Goal: Complete application form: Complete application form

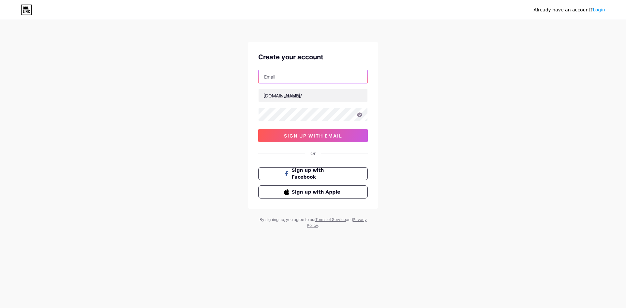
click at [281, 80] on input "text" at bounding box center [312, 76] width 109 height 13
paste input "[EMAIL_ADDRESS][DOMAIN_NAME]"
type input "[EMAIL_ADDRESS][DOMAIN_NAME]"
click at [300, 94] on input "text" at bounding box center [312, 95] width 109 height 13
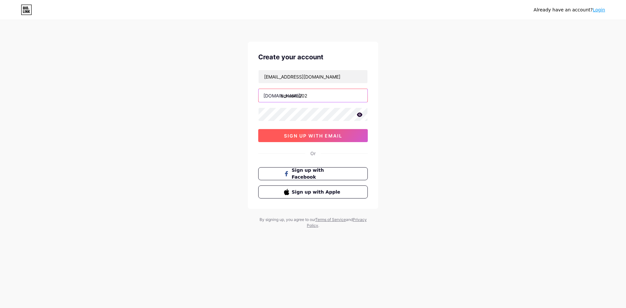
type input "bonusku202"
click at [311, 135] on span "sign up with email" at bounding box center [313, 136] width 58 height 6
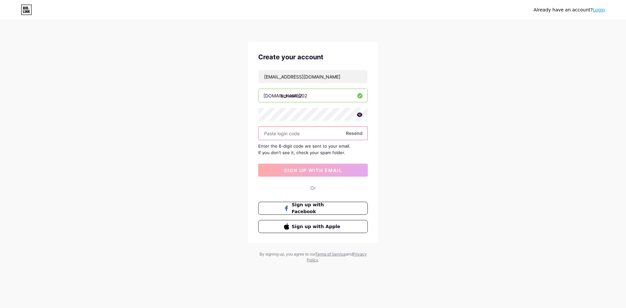
click at [310, 134] on input "text" at bounding box center [312, 133] width 109 height 13
paste input "946615"
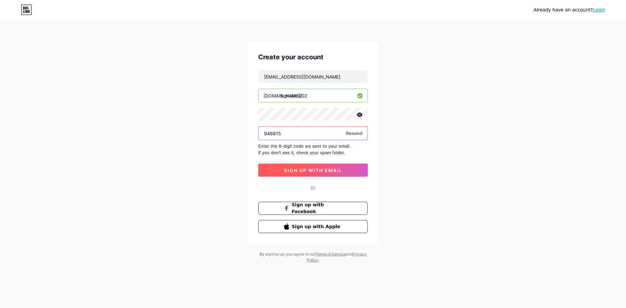
type input "946615"
click at [314, 173] on button "sign up with email" at bounding box center [312, 170] width 109 height 13
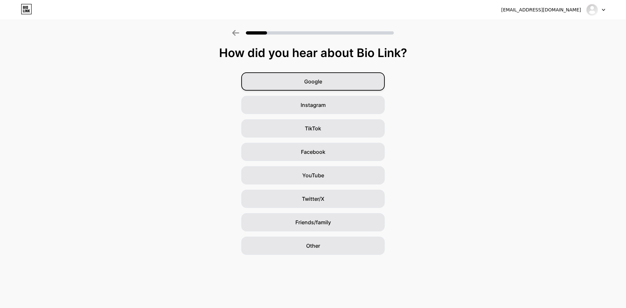
click at [315, 84] on span "Google" at bounding box center [313, 82] width 18 height 8
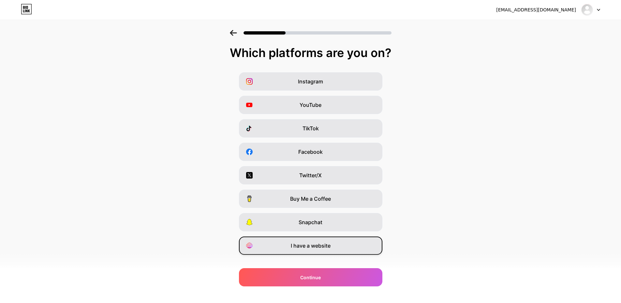
click at [333, 241] on div "I have a website" at bounding box center [310, 246] width 143 height 18
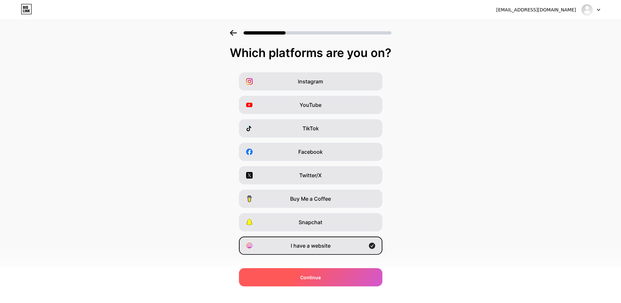
click at [326, 277] on div "Continue" at bounding box center [310, 277] width 143 height 18
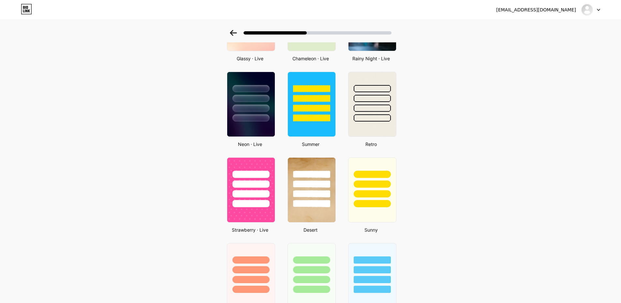
scroll to position [261, 0]
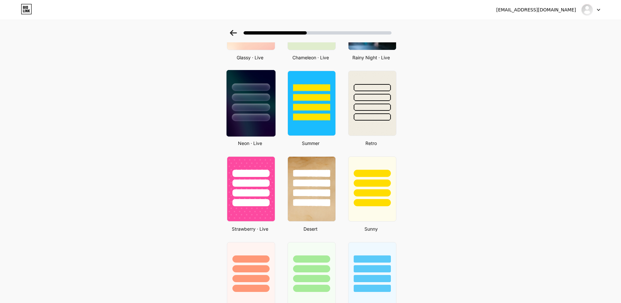
click at [261, 128] on img at bounding box center [250, 103] width 49 height 66
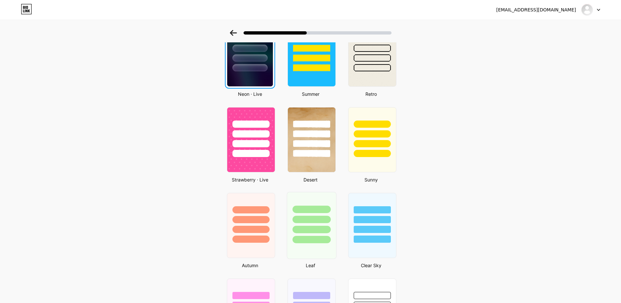
scroll to position [0, 0]
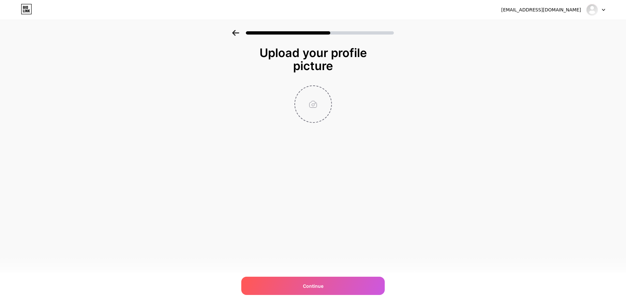
click at [313, 102] on input "file" at bounding box center [313, 104] width 36 height 36
type input "C:\fakepath\logo bulat.png"
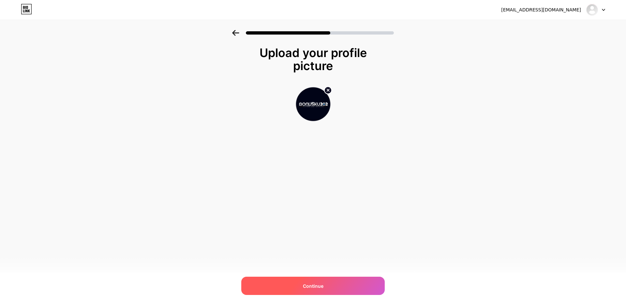
click at [306, 286] on span "Continue" at bounding box center [313, 285] width 21 height 7
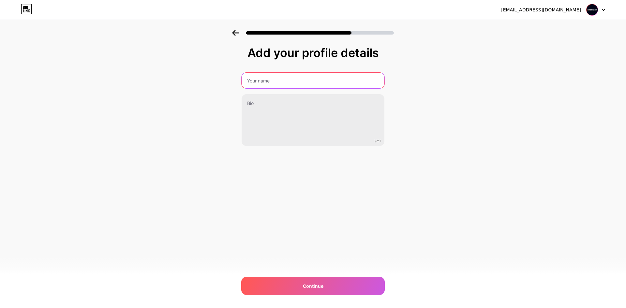
click at [275, 77] on input "text" at bounding box center [312, 81] width 143 height 16
type input "BONUSKU202"
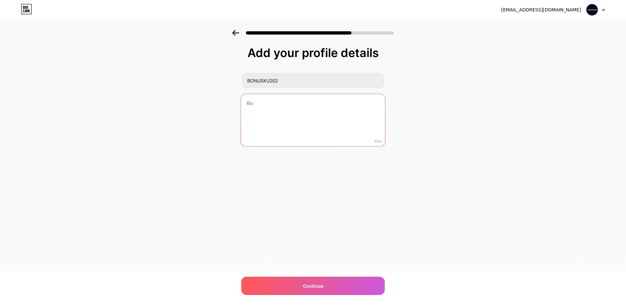
click at [281, 115] on textarea at bounding box center [313, 120] width 144 height 53
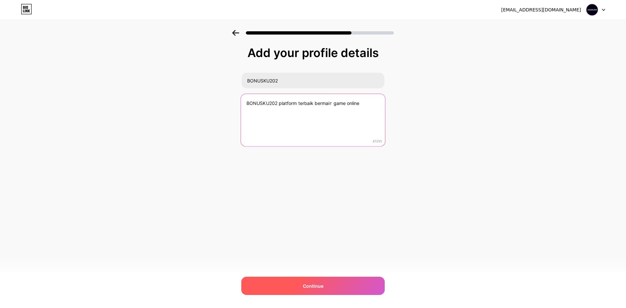
type textarea "BONUSKU202 platform terbaik bermain game online"
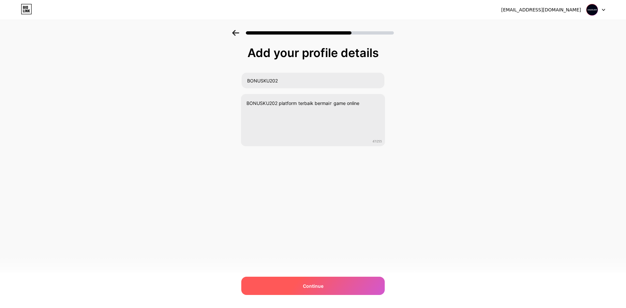
click at [282, 281] on div "Continue" at bounding box center [312, 286] width 143 height 18
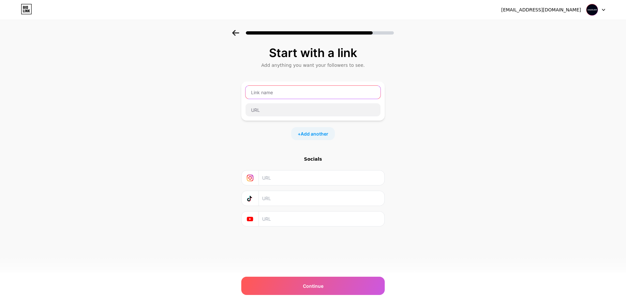
click at [275, 92] on input "text" at bounding box center [312, 92] width 135 height 13
type input "DAFTAR BONUSKU202"
click at [310, 105] on input "text" at bounding box center [312, 109] width 135 height 13
paste input "[URL][DOMAIN_NAME]"
type input "[URL][DOMAIN_NAME]"
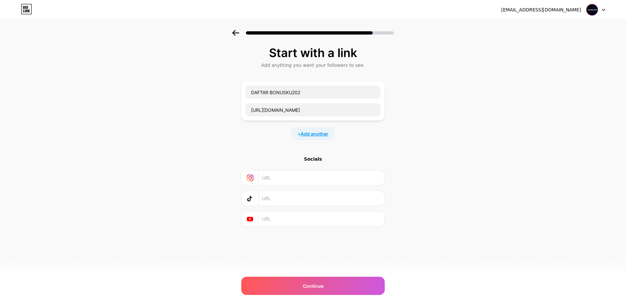
click at [315, 134] on span "Add another" at bounding box center [314, 133] width 28 height 7
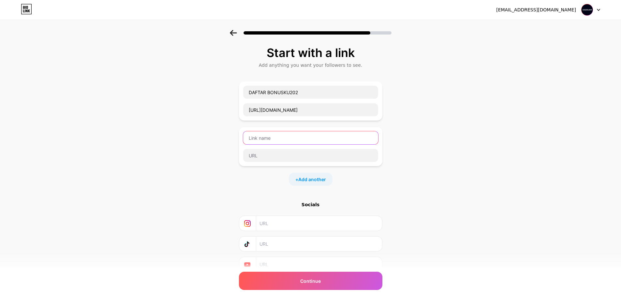
click at [282, 136] on input "text" at bounding box center [310, 137] width 135 height 13
type input "LOGIN BONUSKU202"
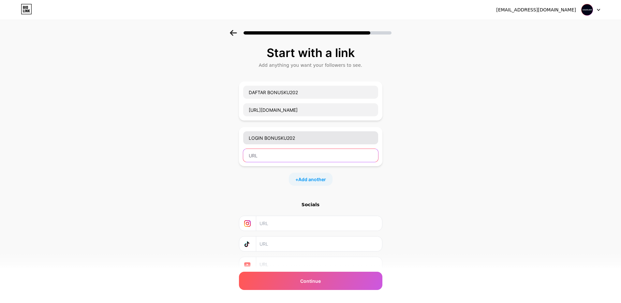
paste input "[URL][DOMAIN_NAME]"
type input "[URL][DOMAIN_NAME]"
click at [314, 181] on span "Add another" at bounding box center [312, 179] width 28 height 7
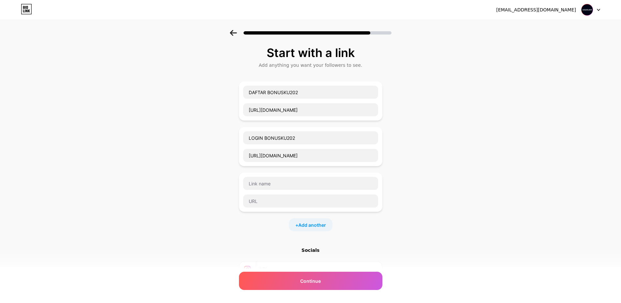
click at [282, 176] on div at bounding box center [310, 192] width 143 height 39
click at [288, 182] on input "text" at bounding box center [310, 183] width 135 height 13
type input "PROMO BONUSKU202"
paste input "[URL][DOMAIN_NAME]"
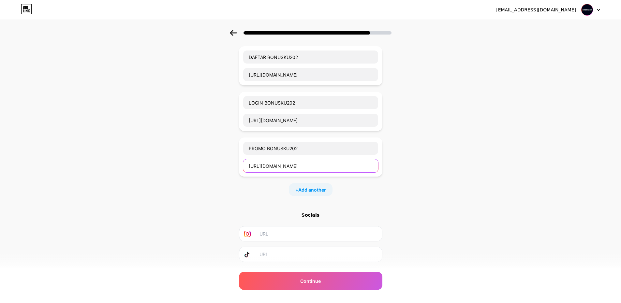
scroll to position [73, 0]
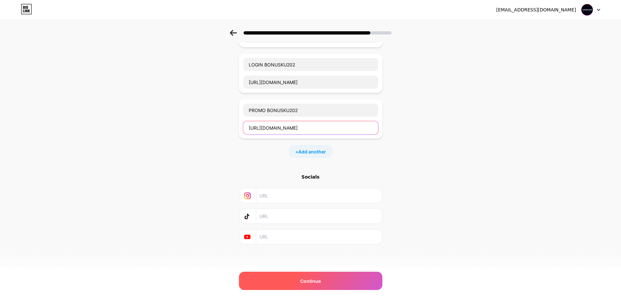
type input "[URL][DOMAIN_NAME]"
click at [322, 276] on div "Continue" at bounding box center [310, 281] width 143 height 18
click at [323, 279] on div "Continue" at bounding box center [310, 281] width 143 height 18
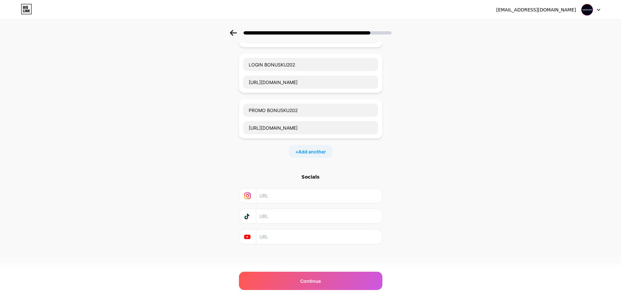
click at [321, 202] on input "text" at bounding box center [318, 195] width 118 height 15
paste input "[URL][DOMAIN_NAME]"
type input "[URL][DOMAIN_NAME]"
drag, startPoint x: 310, startPoint y: 214, endPoint x: 307, endPoint y: 221, distance: 7.1
click at [310, 214] on input "text" at bounding box center [318, 216] width 118 height 15
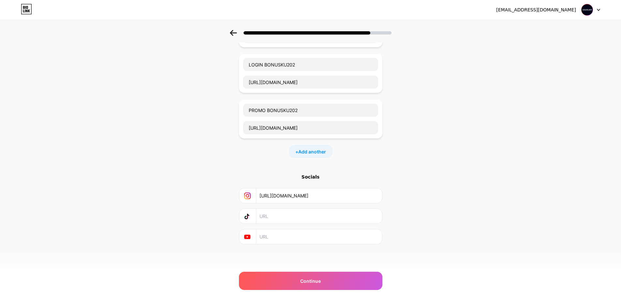
paste input "[URL][DOMAIN_NAME]"
type input "[URL][DOMAIN_NAME]"
click at [301, 236] on input "text" at bounding box center [318, 236] width 118 height 15
paste input "[URL][DOMAIN_NAME]"
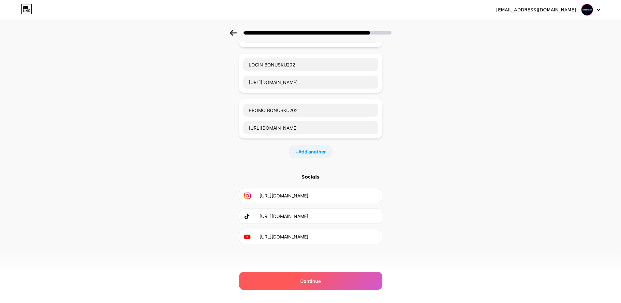
type input "[URL][DOMAIN_NAME]"
click at [314, 281] on span "Continue" at bounding box center [310, 281] width 21 height 7
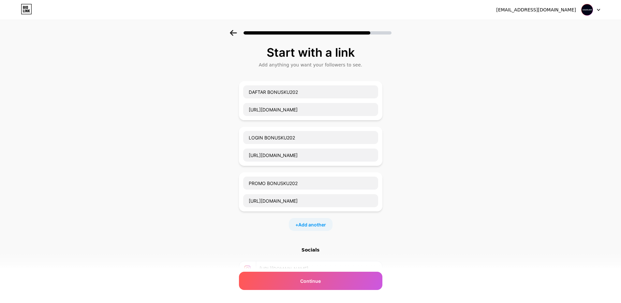
scroll to position [0, 0]
click at [331, 276] on div "Continue" at bounding box center [310, 281] width 143 height 18
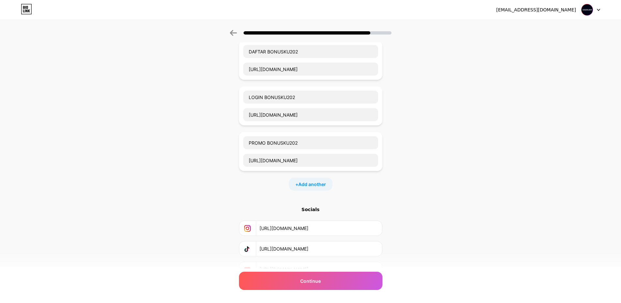
scroll to position [73, 0]
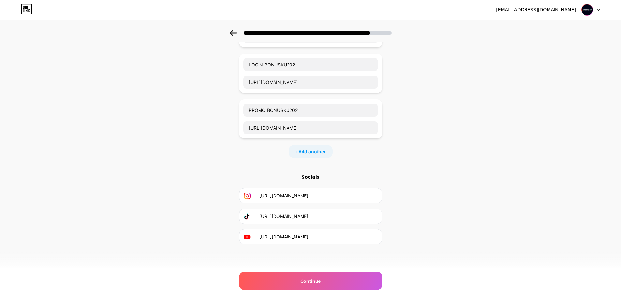
click at [360, 208] on div "Socials [URL][DOMAIN_NAME] [URL][DOMAIN_NAME] [URL][DOMAIN_NAME]" at bounding box center [310, 209] width 143 height 71
drag, startPoint x: 361, startPoint y: 193, endPoint x: 304, endPoint y: 166, distance: 63.1
click at [361, 193] on input "[URL][DOMAIN_NAME]" at bounding box center [318, 195] width 118 height 15
click at [325, 155] on div "+ Add another" at bounding box center [311, 151] width 44 height 13
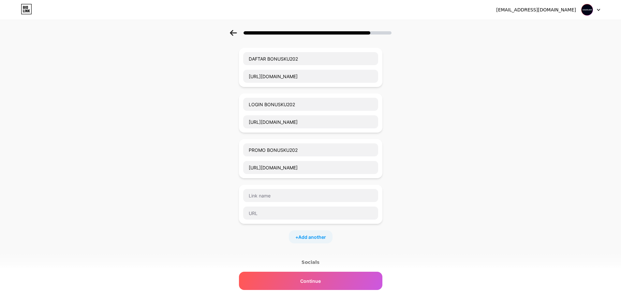
scroll to position [98, 0]
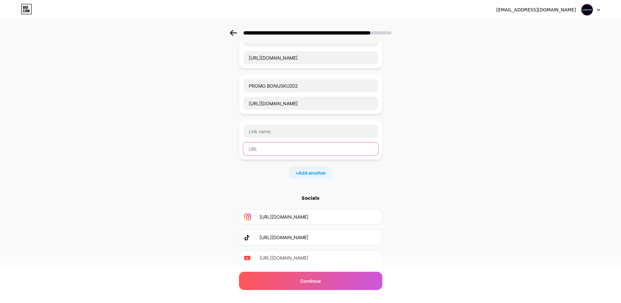
click at [292, 153] on input "text" at bounding box center [310, 148] width 135 height 13
paste input "[URL][DOMAIN_NAME]"
type input "[URL][DOMAIN_NAME]"
click at [294, 135] on input "text" at bounding box center [310, 131] width 135 height 13
click at [294, 132] on input "text" at bounding box center [310, 131] width 135 height 13
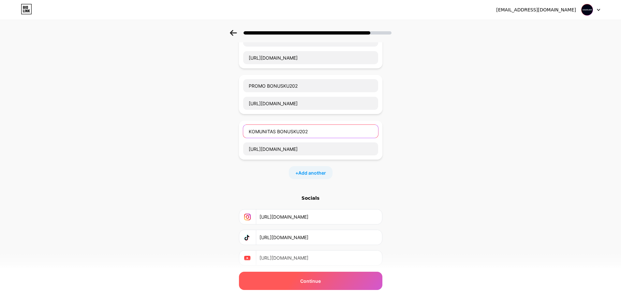
type input "KOMUNITAS BONUSKU202"
click at [370, 285] on div "Continue" at bounding box center [310, 281] width 143 height 18
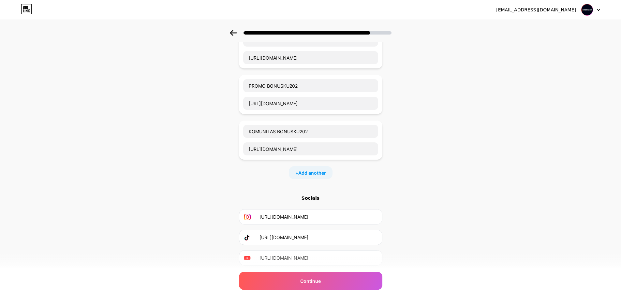
drag, startPoint x: 347, startPoint y: 219, endPoint x: 249, endPoint y: 214, distance: 98.8
click at [249, 214] on div "[URL][DOMAIN_NAME]" at bounding box center [310, 217] width 135 height 15
type input "BONUSKU202"
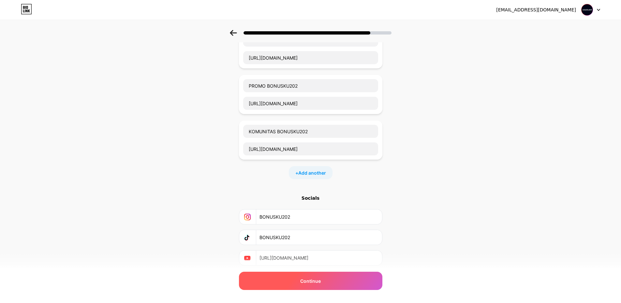
click at [295, 281] on div "Continue" at bounding box center [310, 281] width 143 height 18
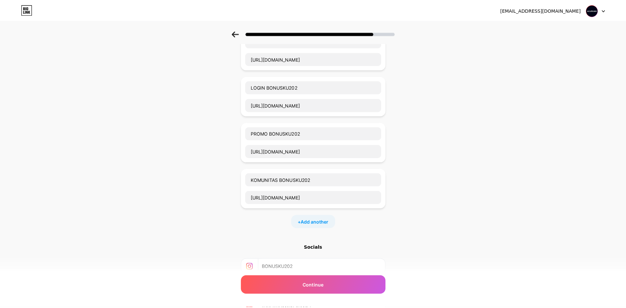
scroll to position [0, 0]
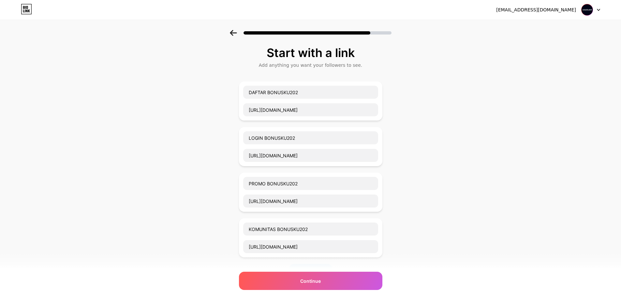
click at [237, 32] on icon at bounding box center [233, 33] width 7 height 6
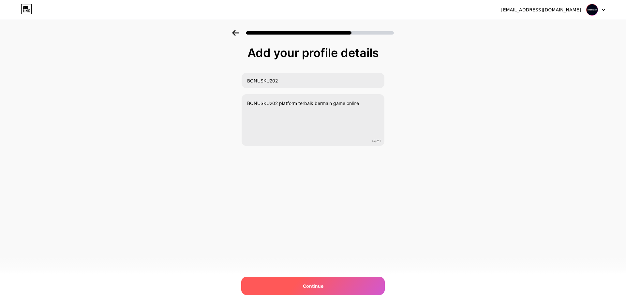
click at [349, 284] on div "Continue" at bounding box center [312, 286] width 143 height 18
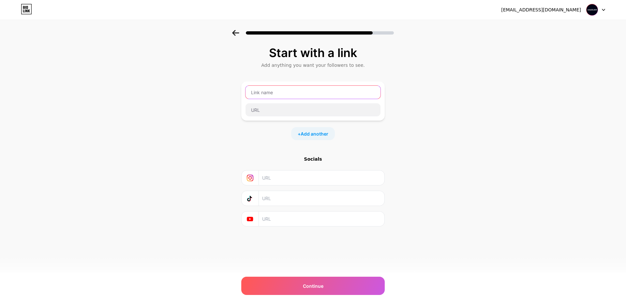
click at [305, 86] on input "text" at bounding box center [312, 92] width 135 height 13
click at [291, 113] on input "text" at bounding box center [312, 109] width 135 height 13
paste input "[URL][DOMAIN_NAME]"
type input "[URL][DOMAIN_NAME]"
click at [298, 97] on input "text" at bounding box center [312, 92] width 135 height 13
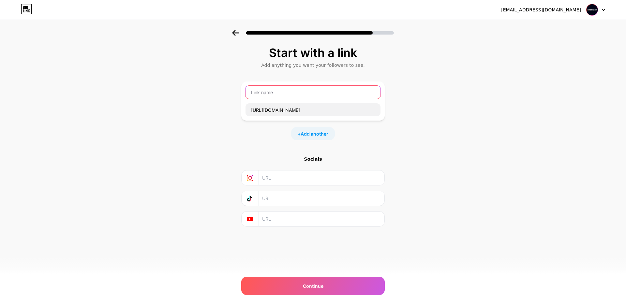
type input "b"
type input "DAFTAR BONUSKU202"
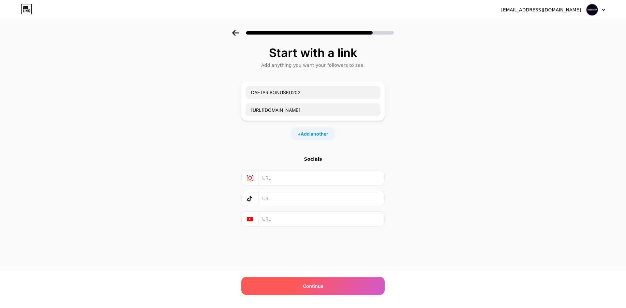
drag, startPoint x: 323, startPoint y: 272, endPoint x: 324, endPoint y: 277, distance: 4.9
click at [324, 274] on div "[EMAIL_ADDRESS][DOMAIN_NAME] Logout Link Copied Start with a link Add anything …" at bounding box center [313, 154] width 626 height 308
click at [326, 290] on div "Continue" at bounding box center [312, 286] width 143 height 18
click at [323, 270] on div "[EMAIL_ADDRESS][DOMAIN_NAME] Logout Link Copied Start with a link Add anything …" at bounding box center [313, 154] width 626 height 308
click at [323, 282] on div "Continue" at bounding box center [312, 286] width 143 height 18
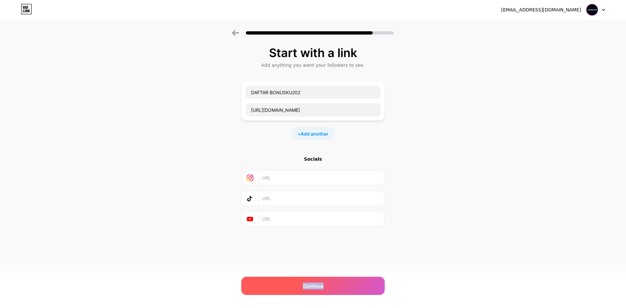
click at [323, 282] on div "Continue" at bounding box center [312, 286] width 143 height 18
